Goal: Task Accomplishment & Management: Use online tool/utility

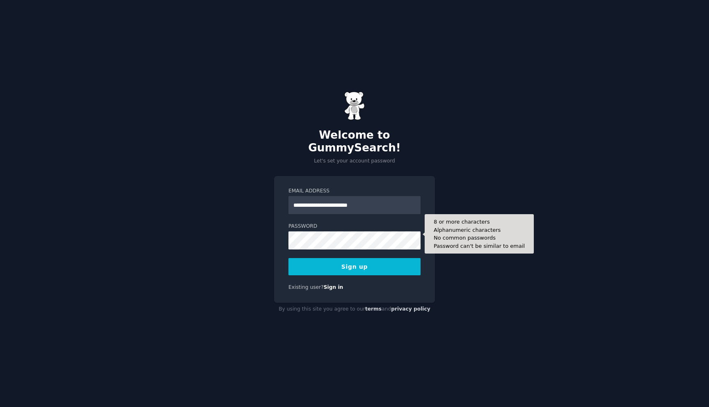
type input "**********"
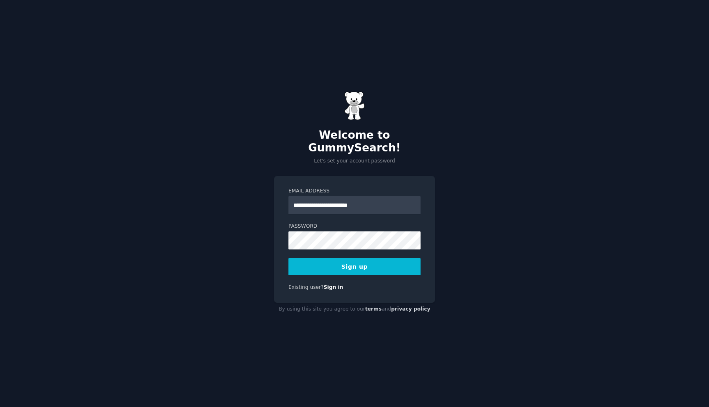
click at [352, 267] on button "Sign up" at bounding box center [355, 266] width 132 height 17
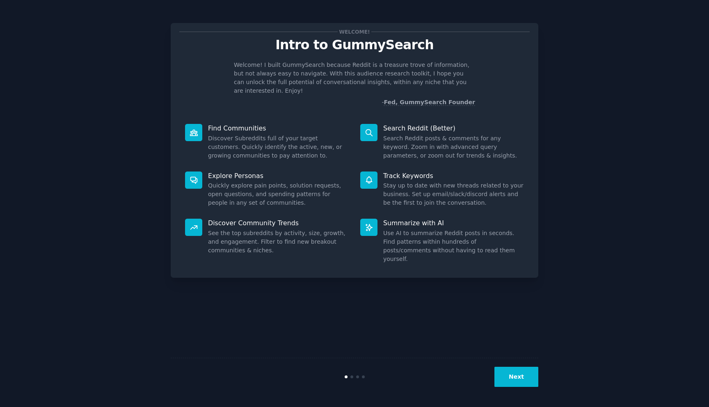
click at [518, 383] on button "Next" at bounding box center [517, 377] width 44 height 20
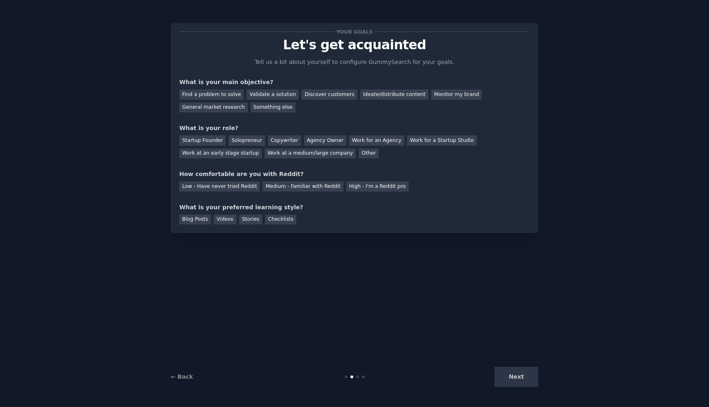
click at [519, 381] on div "Next" at bounding box center [477, 377] width 123 height 20
click at [207, 96] on div "Find a problem to solve" at bounding box center [211, 95] width 64 height 10
click at [215, 144] on div "Startup Founder" at bounding box center [202, 140] width 46 height 10
click at [267, 96] on div "Validate a solution" at bounding box center [273, 95] width 52 height 10
click at [270, 188] on div "Medium - Familiar with Reddit" at bounding box center [303, 186] width 80 height 10
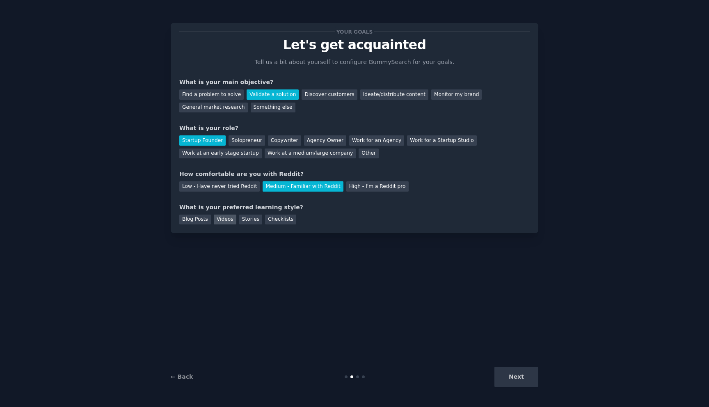
click at [224, 219] on div "Videos" at bounding box center [225, 220] width 23 height 10
click at [194, 223] on div "Blog Posts" at bounding box center [195, 220] width 32 height 10
click at [521, 374] on button "Next" at bounding box center [517, 377] width 44 height 20
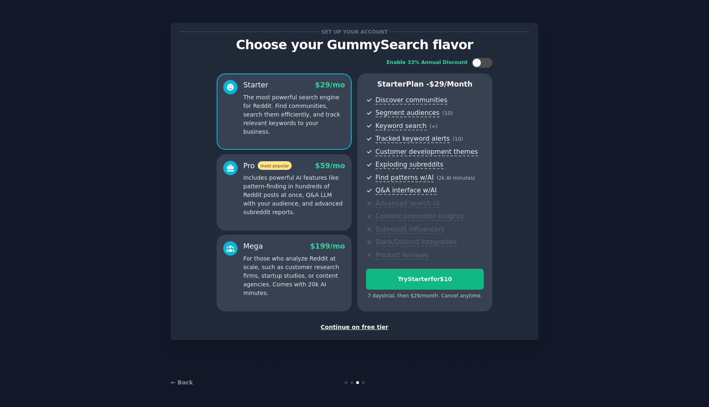
click at [349, 329] on div "Continue on free tier" at bounding box center [354, 327] width 351 height 9
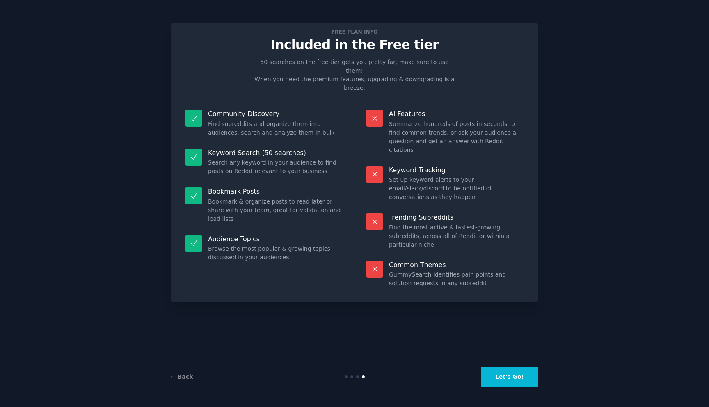
click at [512, 375] on button "Let's Go!" at bounding box center [509, 377] width 57 height 20
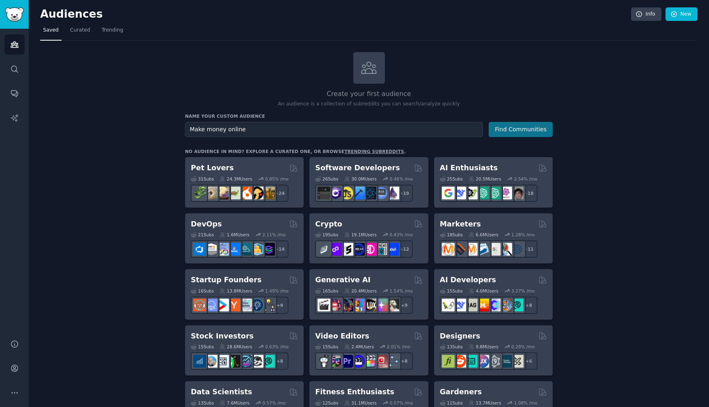
type input "Make money online"
click at [521, 126] on button "Find Communities" at bounding box center [521, 129] width 64 height 15
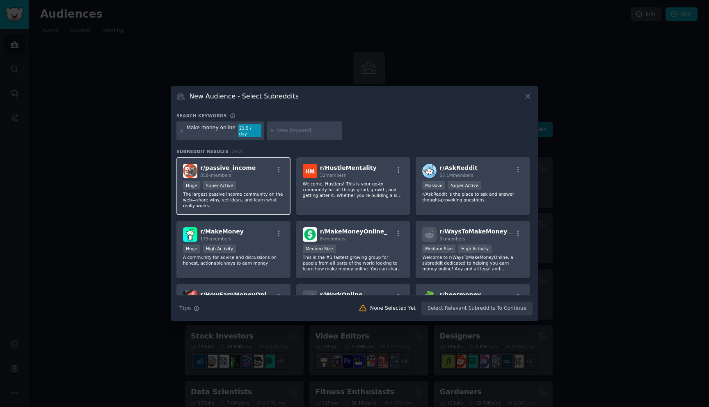
click at [260, 187] on div "Huge Super Active" at bounding box center [233, 186] width 101 height 10
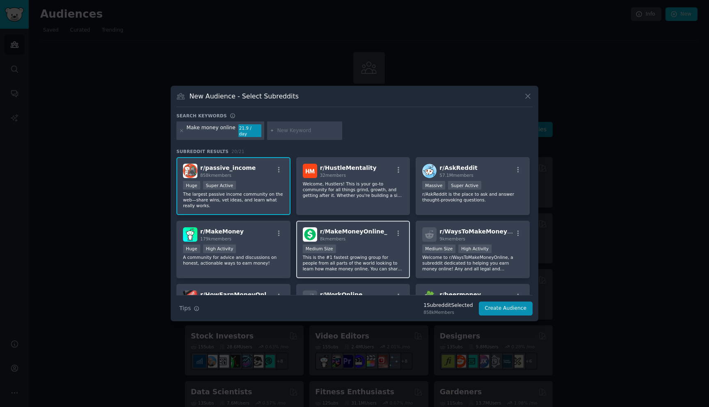
click at [358, 236] on div "8k members" at bounding box center [353, 239] width 67 height 6
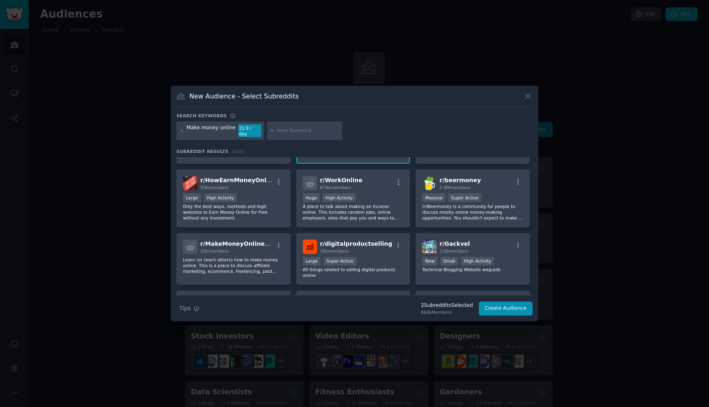
scroll to position [113, 0]
click at [243, 187] on div "33k members" at bounding box center [236, 189] width 73 height 6
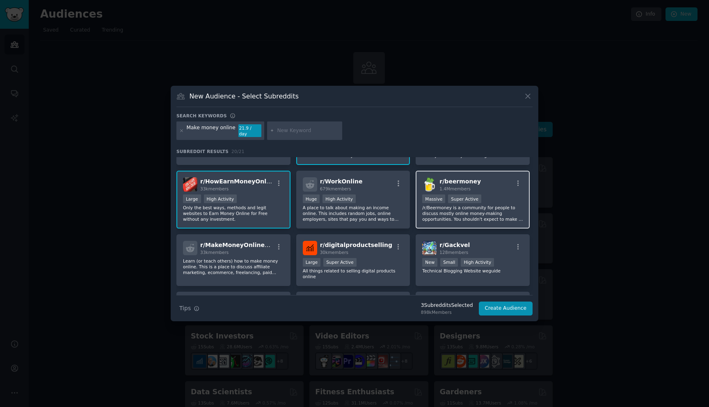
click at [483, 199] on div ">= 95th percentile for submissions / day Massive Super Active" at bounding box center [472, 200] width 101 height 10
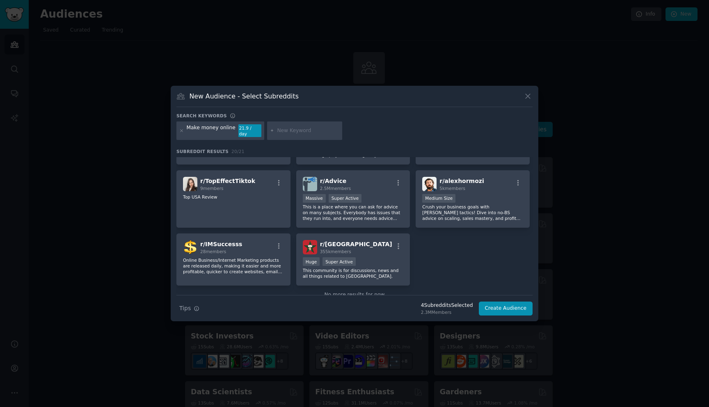
scroll to position [317, 0]
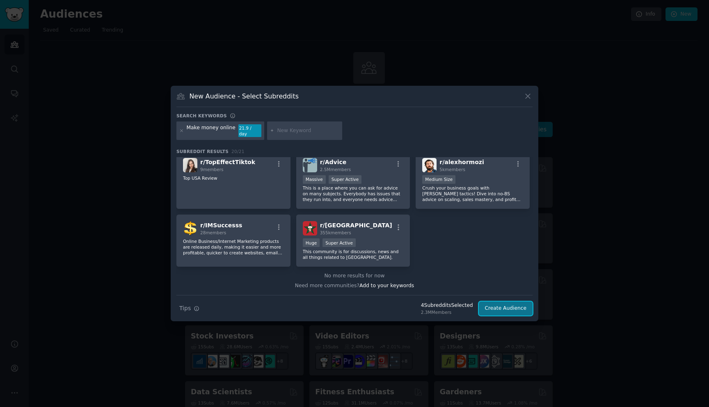
click at [503, 306] on button "Create Audience" at bounding box center [506, 309] width 54 height 14
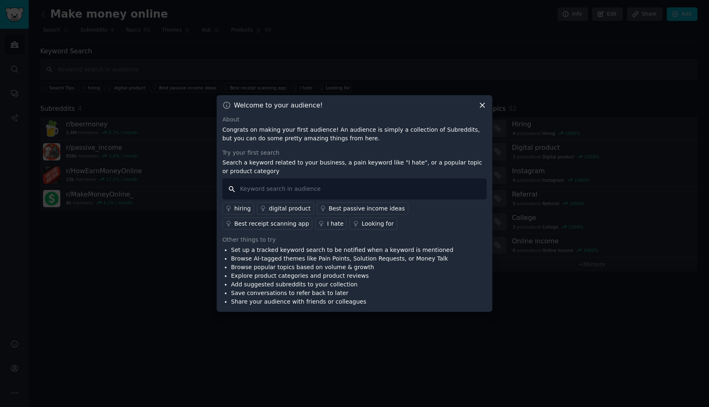
click at [269, 193] on input "text" at bounding box center [355, 189] width 264 height 21
type input "web app"
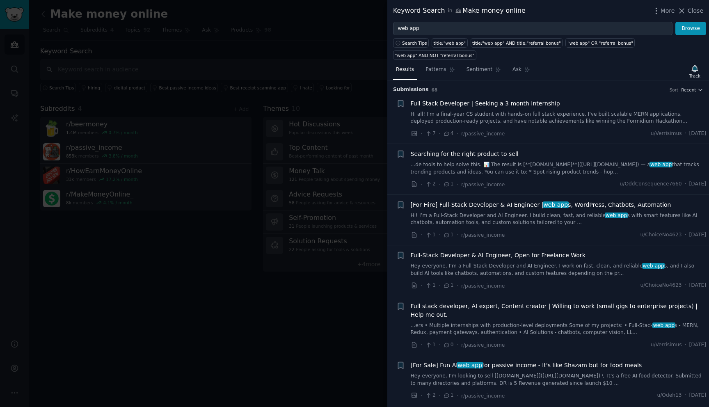
click at [510, 162] on link "...de tools to help solve this. 📊 The result is [**charona.tech**](https://www.…" at bounding box center [559, 168] width 296 height 14
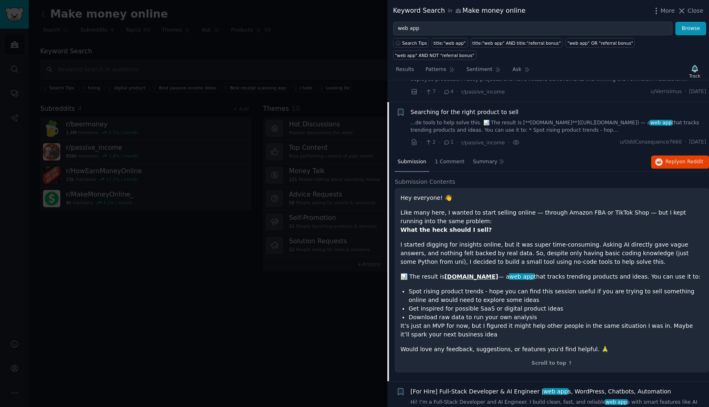
scroll to position [64, 0]
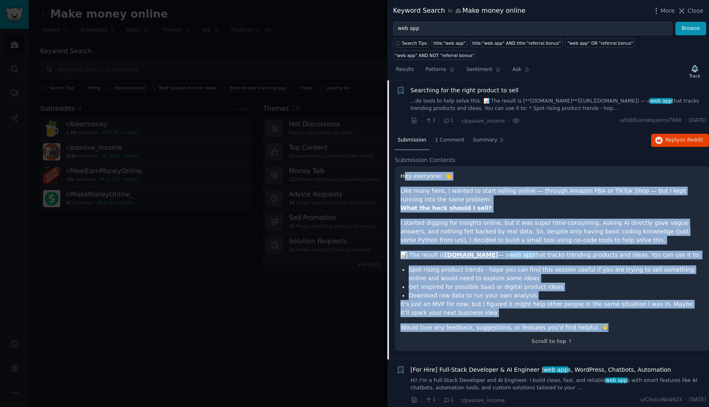
drag, startPoint x: 403, startPoint y: 176, endPoint x: 592, endPoint y: 331, distance: 244.5
click at [592, 331] on div "Hey everyone! 👋 Like many here, I wanted to start selling online — through Amaz…" at bounding box center [552, 252] width 303 height 160
copy div "ey everyone! 👋 Like many here, I wanted to start selling online — through Amazo…"
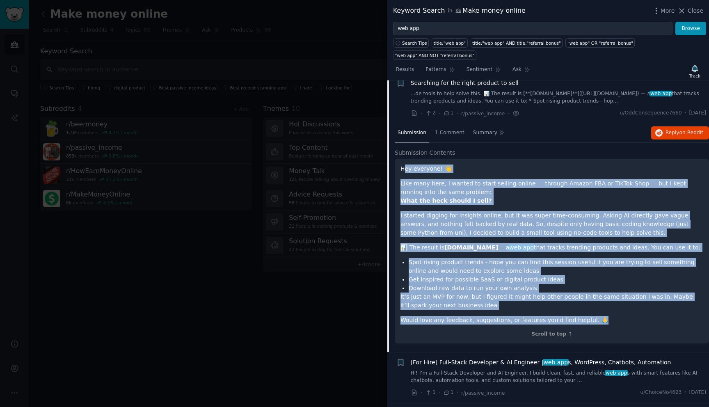
scroll to position [68, 0]
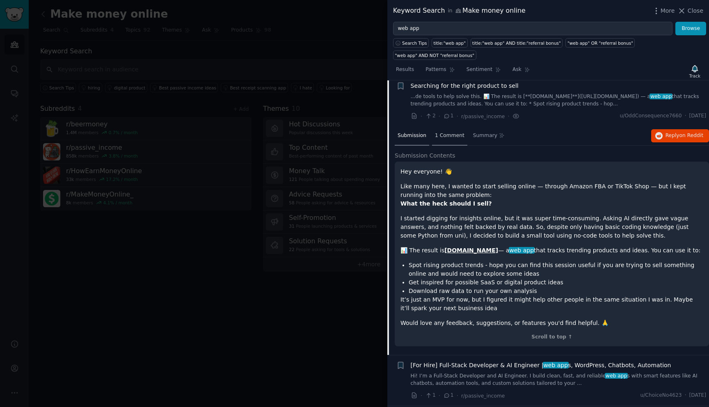
click at [453, 135] on span "1 Comment" at bounding box center [450, 135] width 30 height 7
